Goal: Transaction & Acquisition: Purchase product/service

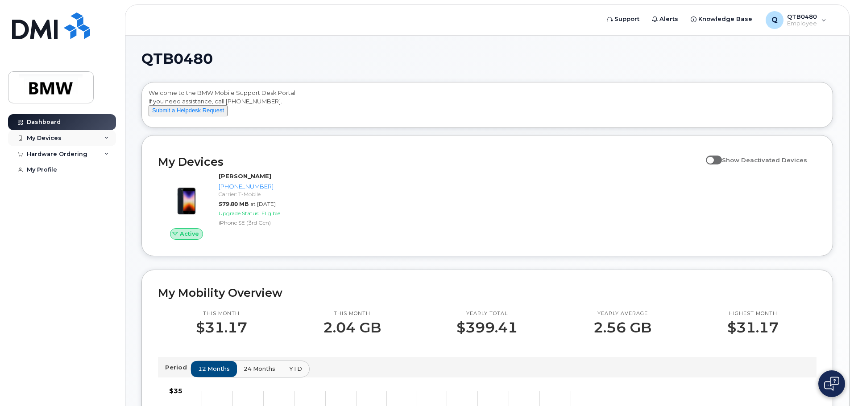
click at [108, 137] on icon at bounding box center [106, 138] width 4 height 4
click at [45, 206] on div "Hardware Ordering" at bounding box center [57, 202] width 61 height 7
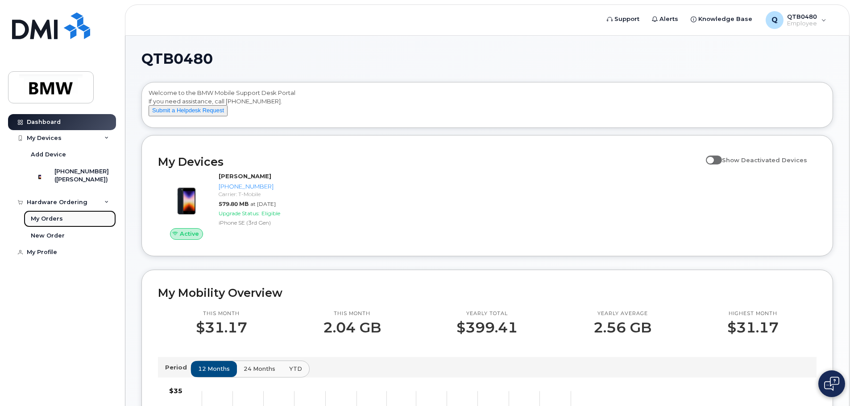
click at [60, 223] on div "My Orders" at bounding box center [47, 219] width 32 height 8
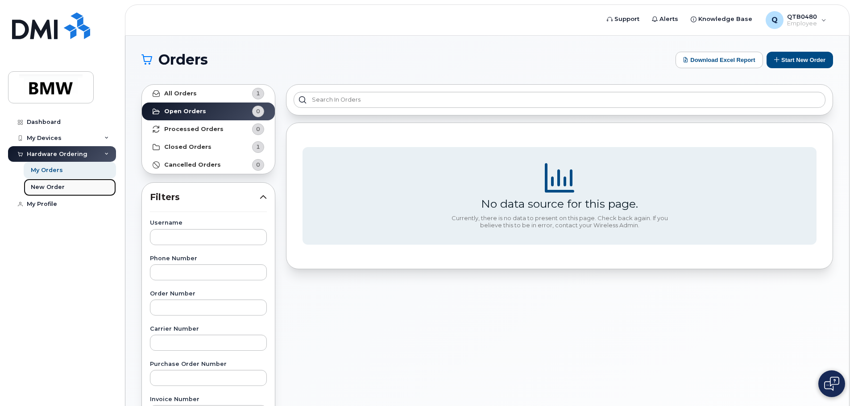
click at [50, 185] on div "New Order" at bounding box center [48, 187] width 34 height 8
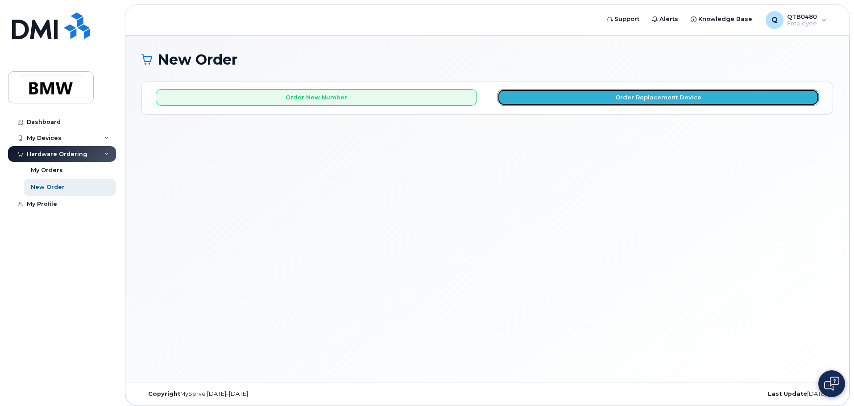
click at [681, 100] on button "Order Replacement Device" at bounding box center [657, 97] width 321 height 17
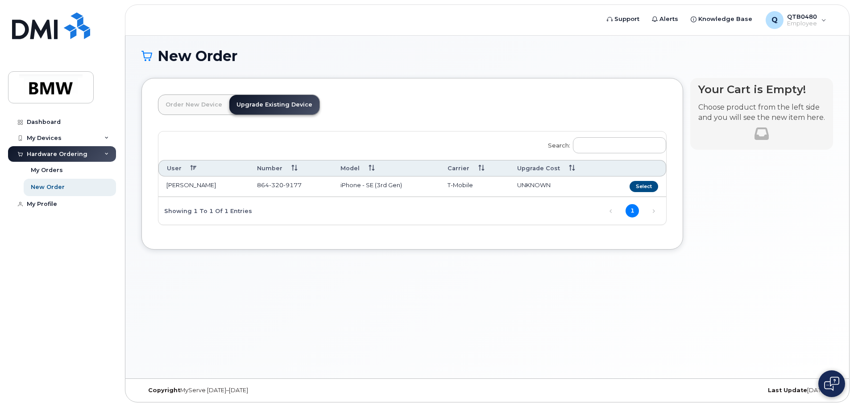
scroll to position [4, 0]
click at [281, 104] on link "Upgrade Existing Device" at bounding box center [274, 104] width 90 height 20
click at [285, 106] on link "Upgrade Existing Device" at bounding box center [274, 104] width 90 height 20
click at [285, 105] on link "Upgrade Existing Device" at bounding box center [274, 104] width 90 height 20
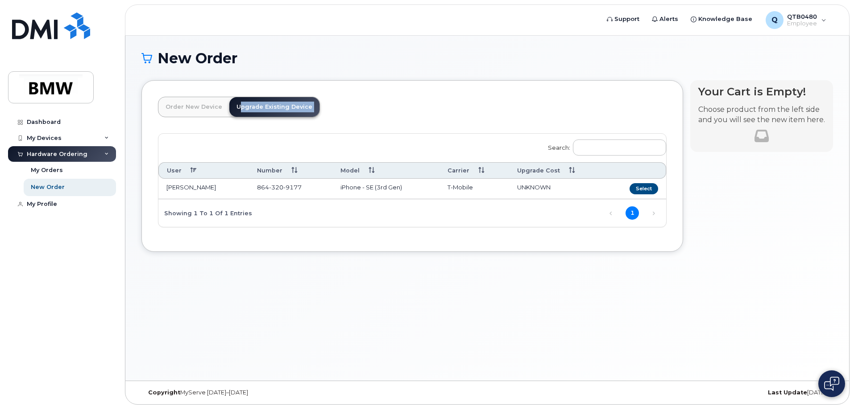
scroll to position [0, 0]
click at [192, 108] on link "Order New Device" at bounding box center [193, 109] width 71 height 20
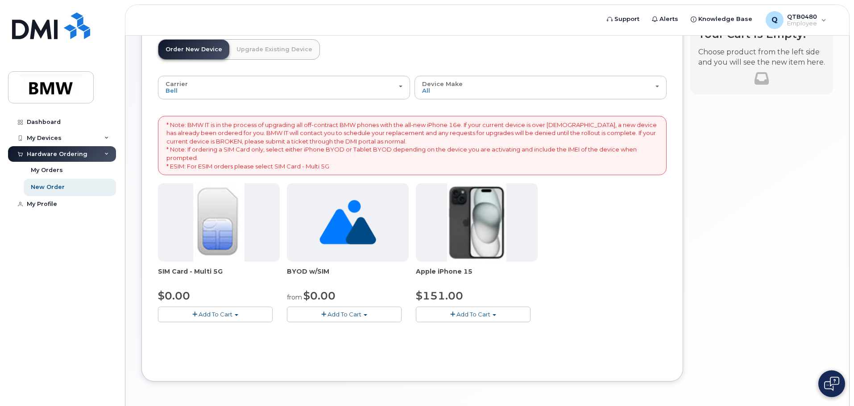
scroll to position [3, 0]
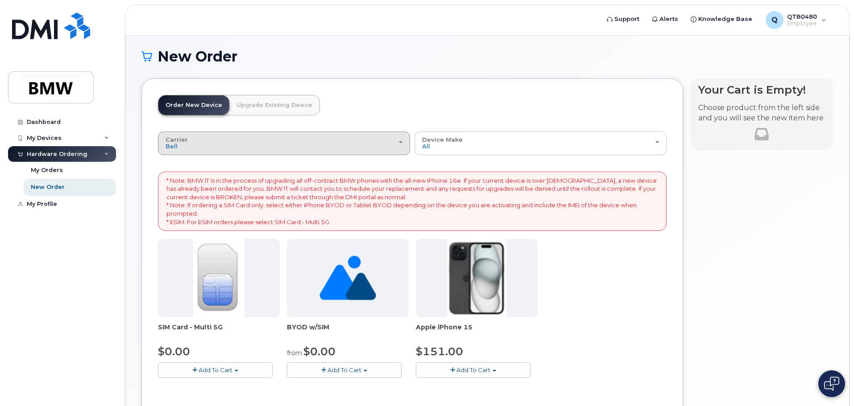
click at [399, 144] on div "Carrier Bell T-Mobile" at bounding box center [284, 144] width 237 height 14
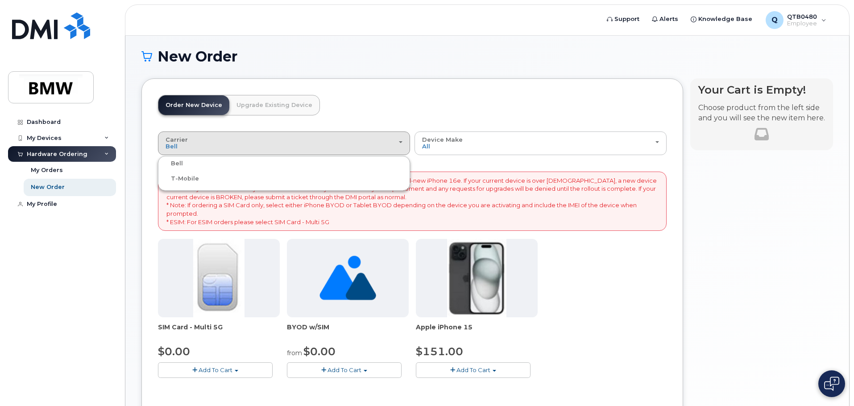
click at [184, 178] on label "T-Mobile" at bounding box center [179, 179] width 39 height 11
click at [0, 0] on input "T-Mobile" at bounding box center [0, 0] width 0 height 0
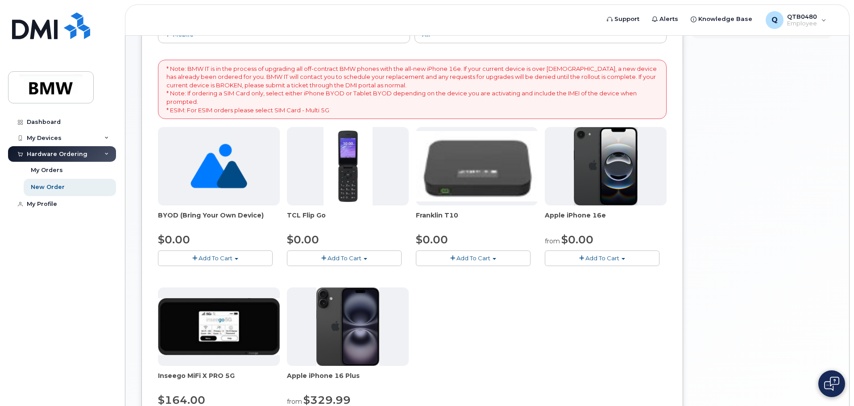
scroll to position [75, 0]
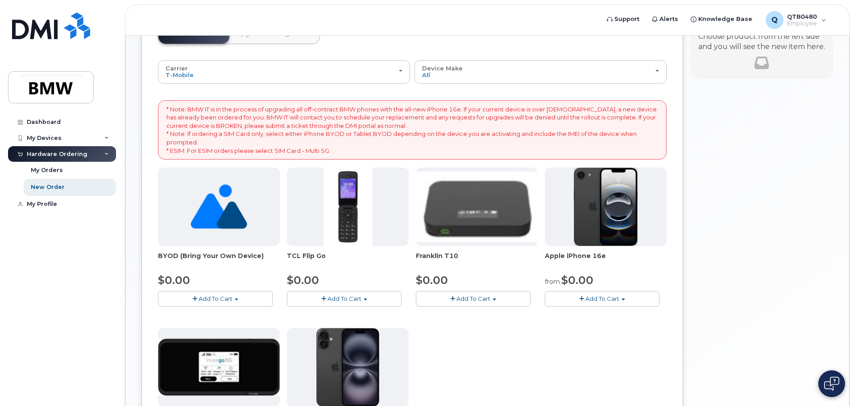
click at [600, 222] on img at bounding box center [606, 207] width 64 height 79
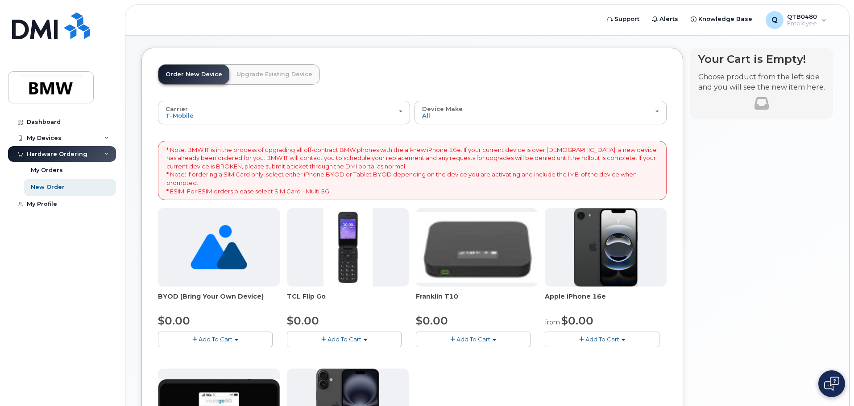
scroll to position [30, 0]
